Goal: Information Seeking & Learning: Find specific fact

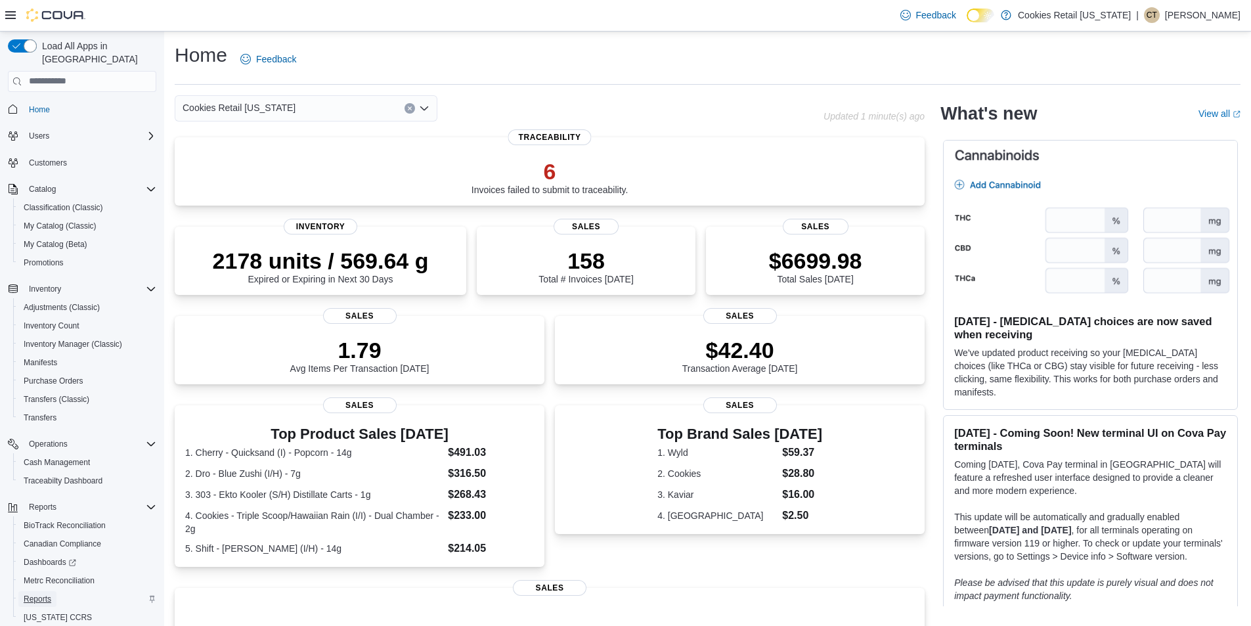
click at [47, 591] on span "Reports" at bounding box center [38, 599] width 28 height 16
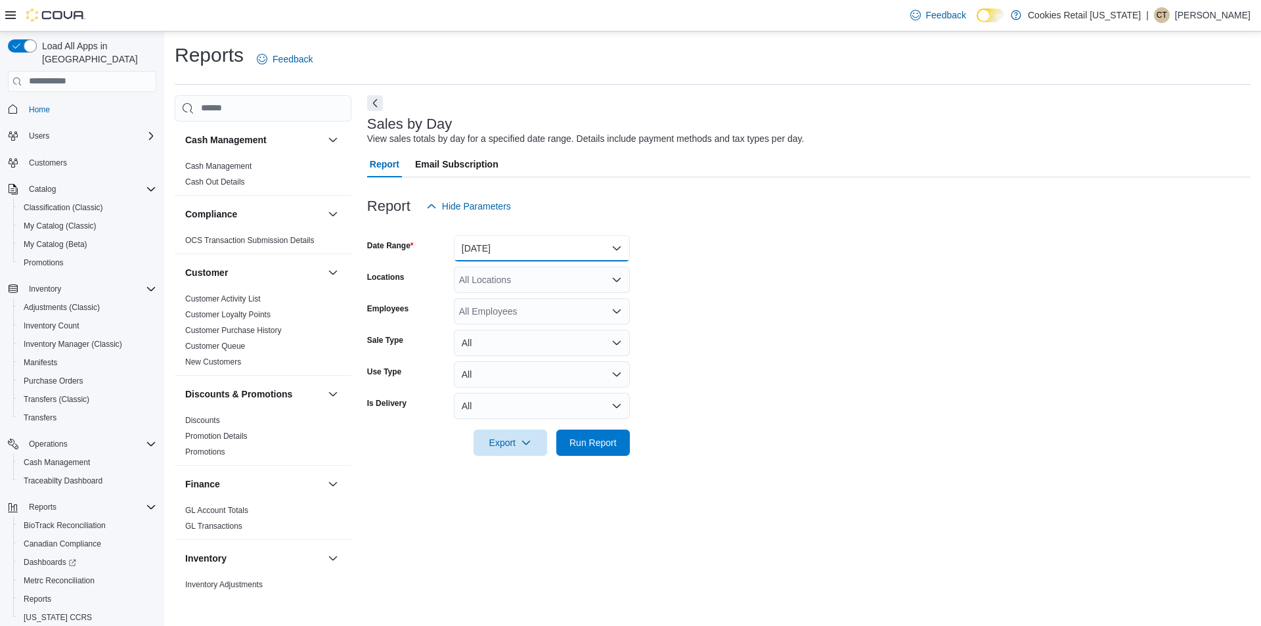
click at [498, 256] on button "[DATE]" at bounding box center [542, 248] width 176 height 26
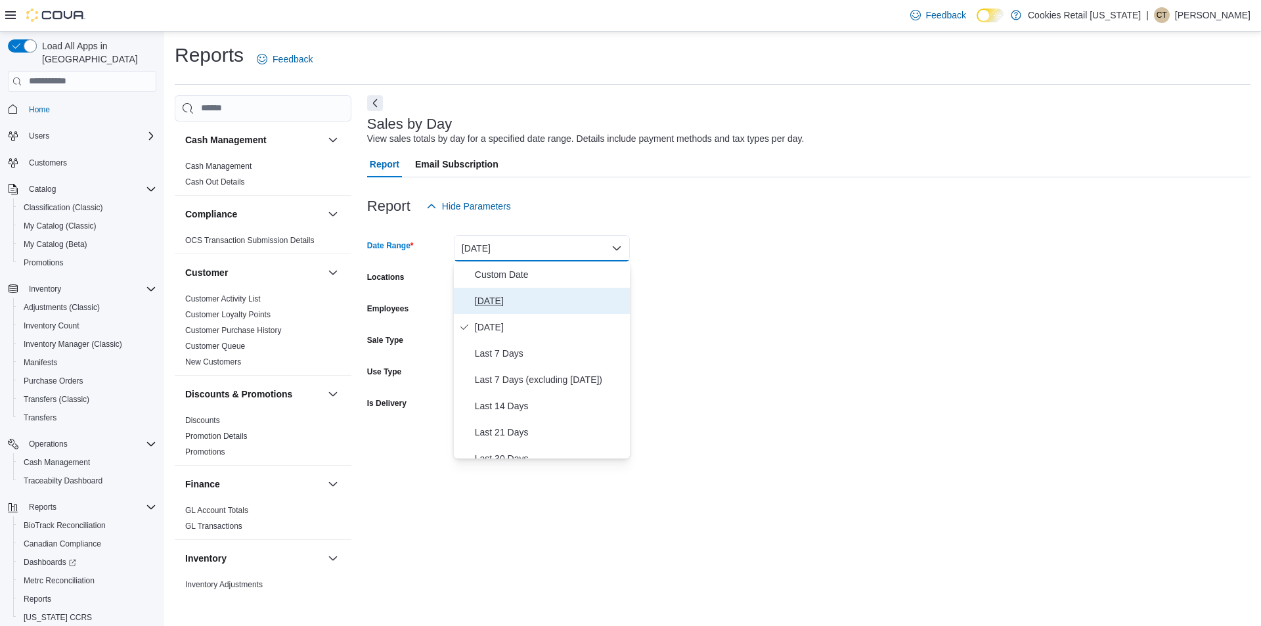
click at [508, 299] on span "[DATE]" at bounding box center [550, 301] width 150 height 16
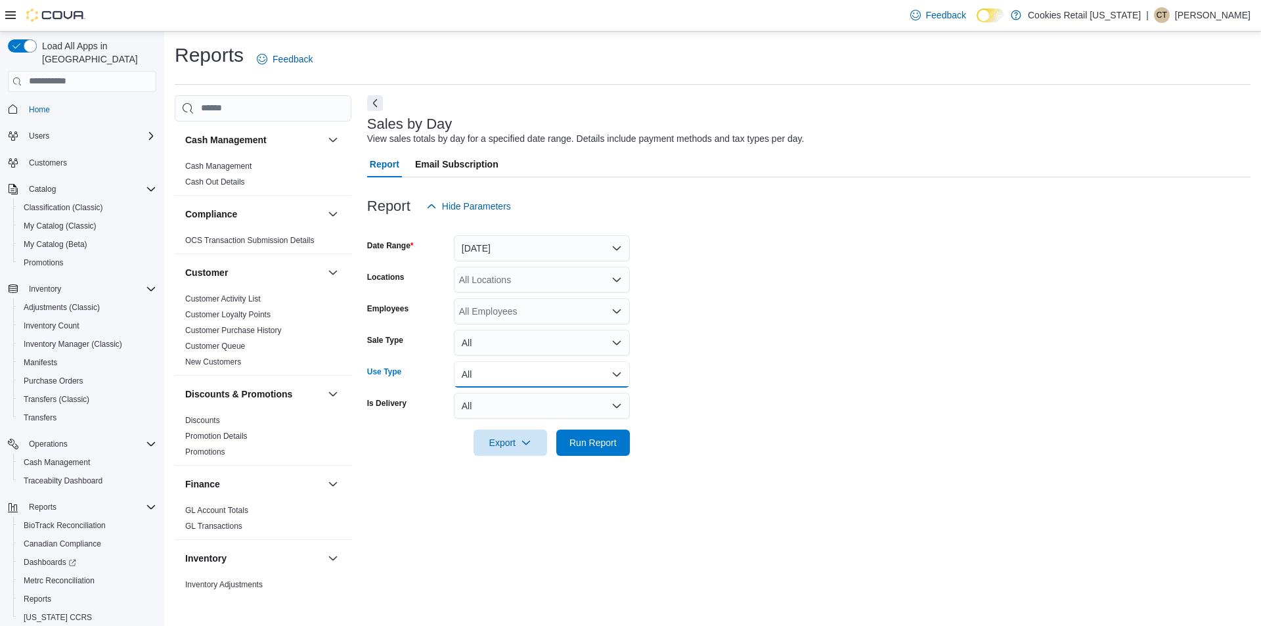
click at [487, 376] on button "All" at bounding box center [542, 374] width 176 height 26
click at [497, 420] on span "Recreational" at bounding box center [550, 427] width 150 height 16
click at [611, 433] on span "Run Report" at bounding box center [593, 442] width 58 height 26
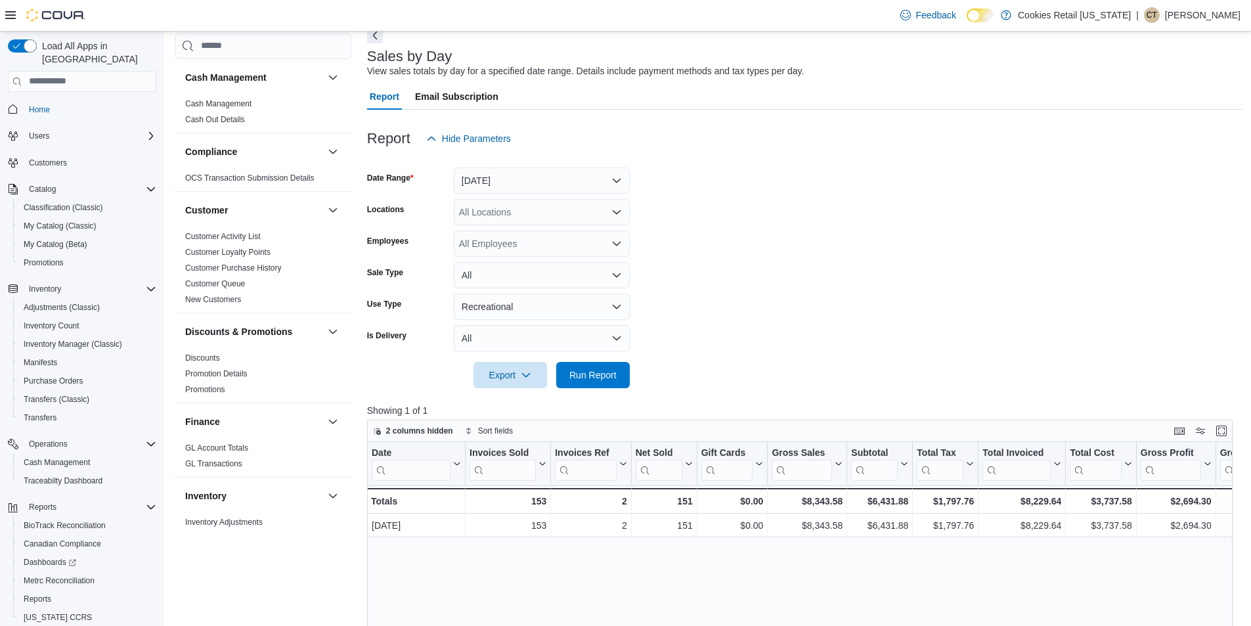
scroll to position [131, 0]
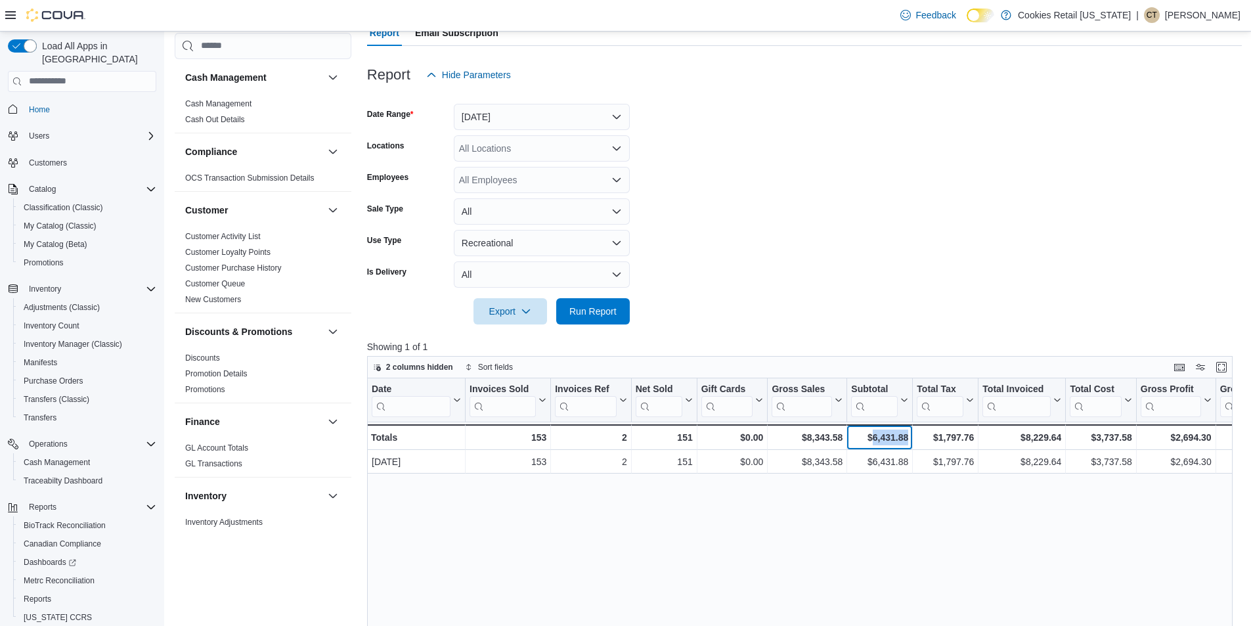
drag, startPoint x: 909, startPoint y: 440, endPoint x: 873, endPoint y: 437, distance: 36.3
click at [873, 437] on div "$6,431.88 - Subtotal, column 7, row 2" at bounding box center [880, 437] width 66 height 26
copy div "6,431.88"
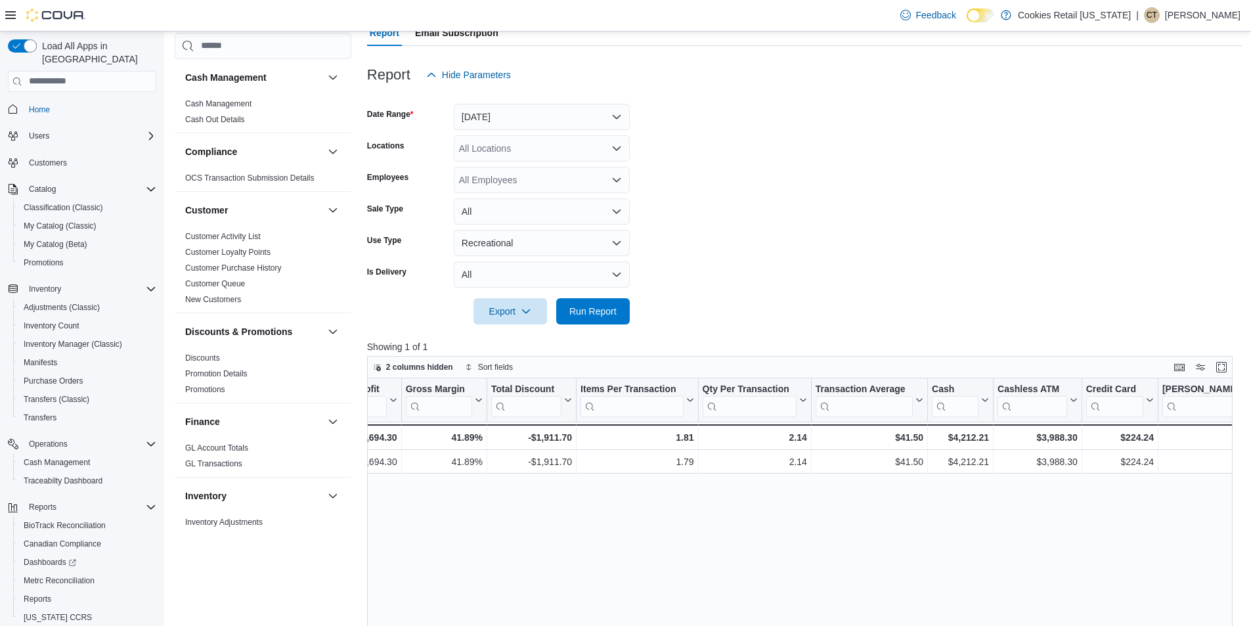
scroll to position [0, 836]
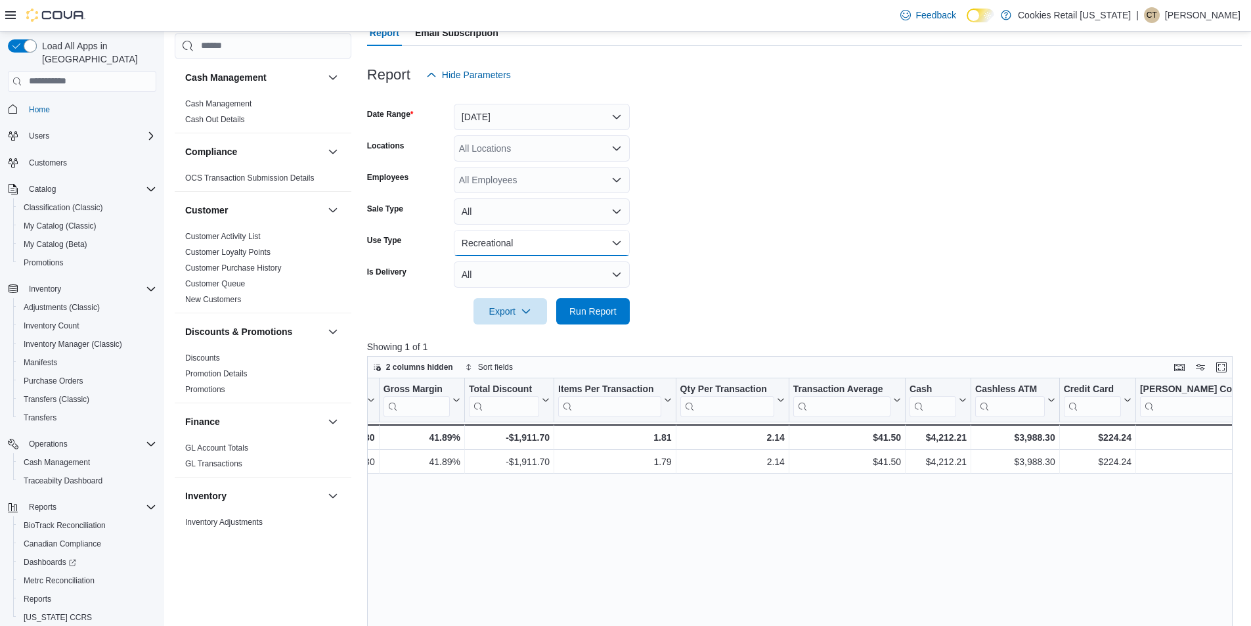
click at [517, 238] on button "Recreational" at bounding box center [542, 243] width 176 height 26
click at [506, 322] on span "Medical" at bounding box center [550, 322] width 150 height 16
click at [598, 322] on span "Run Report" at bounding box center [593, 310] width 58 height 26
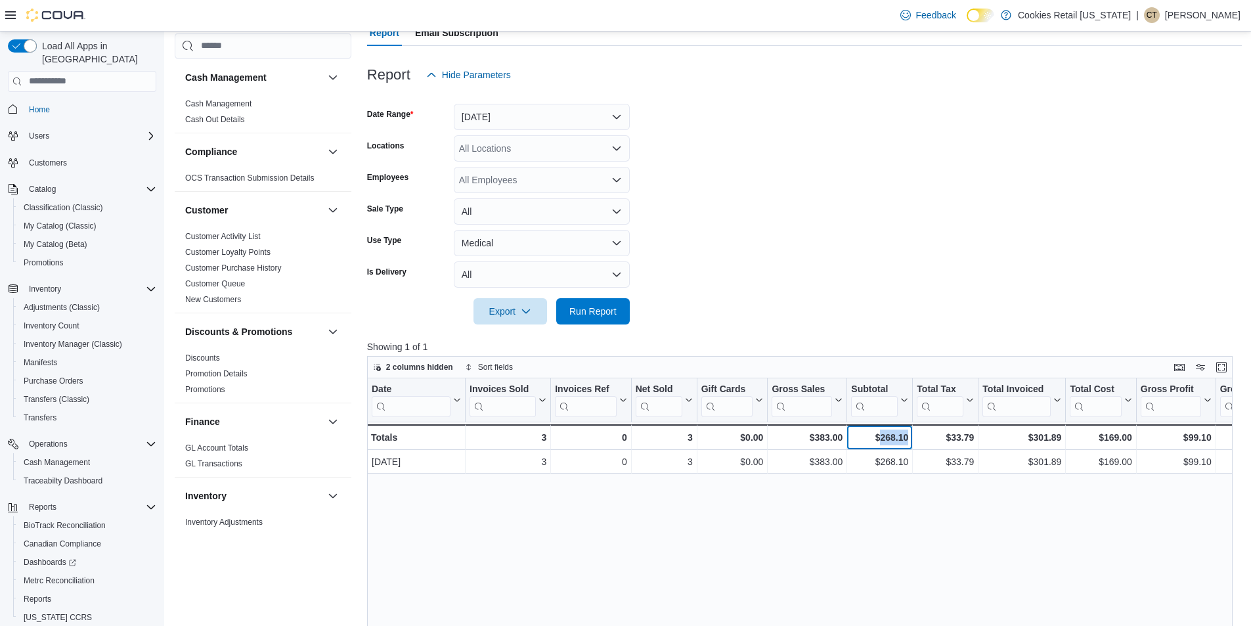
drag, startPoint x: 909, startPoint y: 436, endPoint x: 880, endPoint y: 436, distance: 28.2
click at [880, 436] on div "$268.10 - Subtotal, column 7, row 2" at bounding box center [880, 437] width 66 height 26
copy div "268.10"
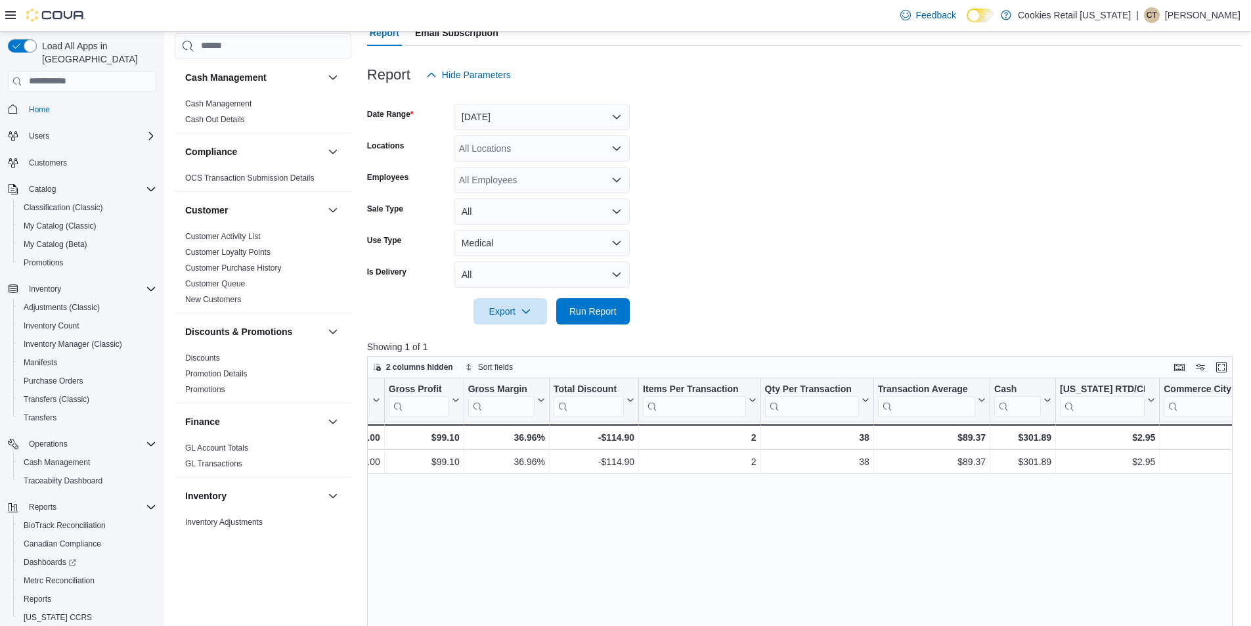
scroll to position [0, 771]
